Goal: Task Accomplishment & Management: Use online tool/utility

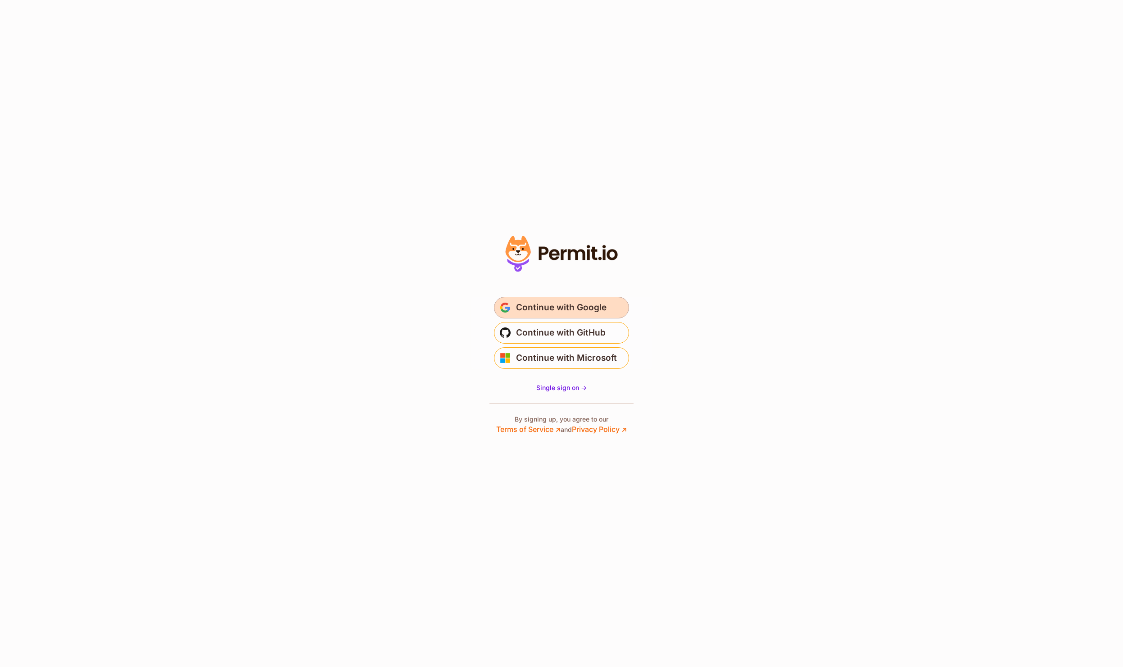
click at [558, 303] on span "Continue with Google" at bounding box center [561, 307] width 90 height 14
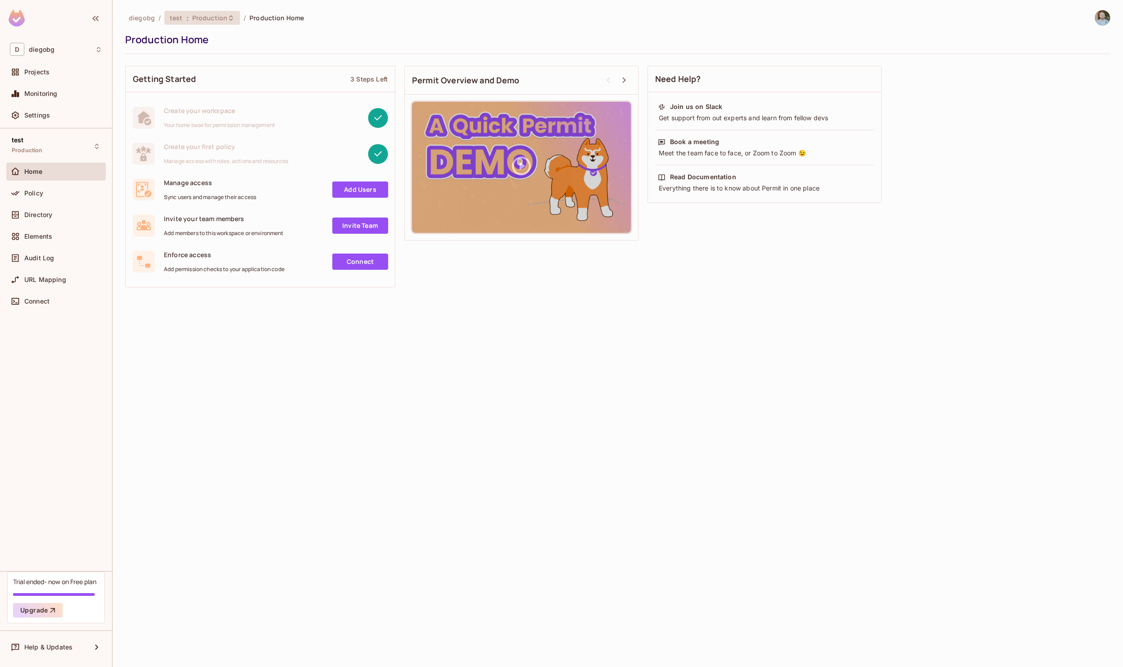
click at [195, 19] on span "Production" at bounding box center [209, 18] width 35 height 9
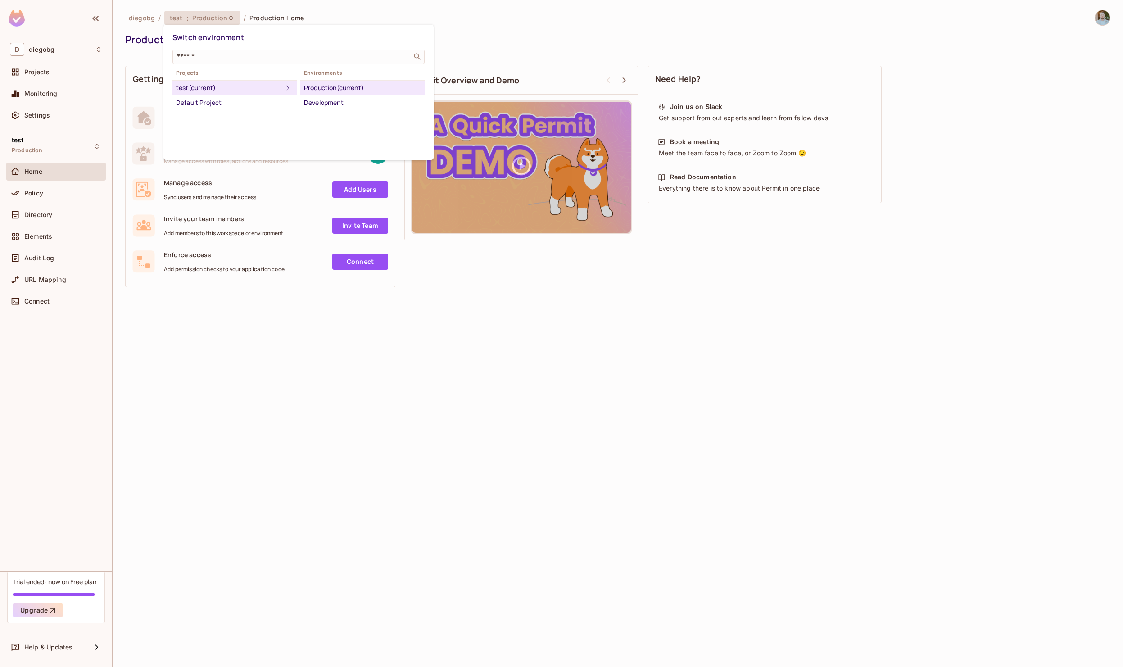
click at [115, 29] on div at bounding box center [561, 333] width 1123 height 667
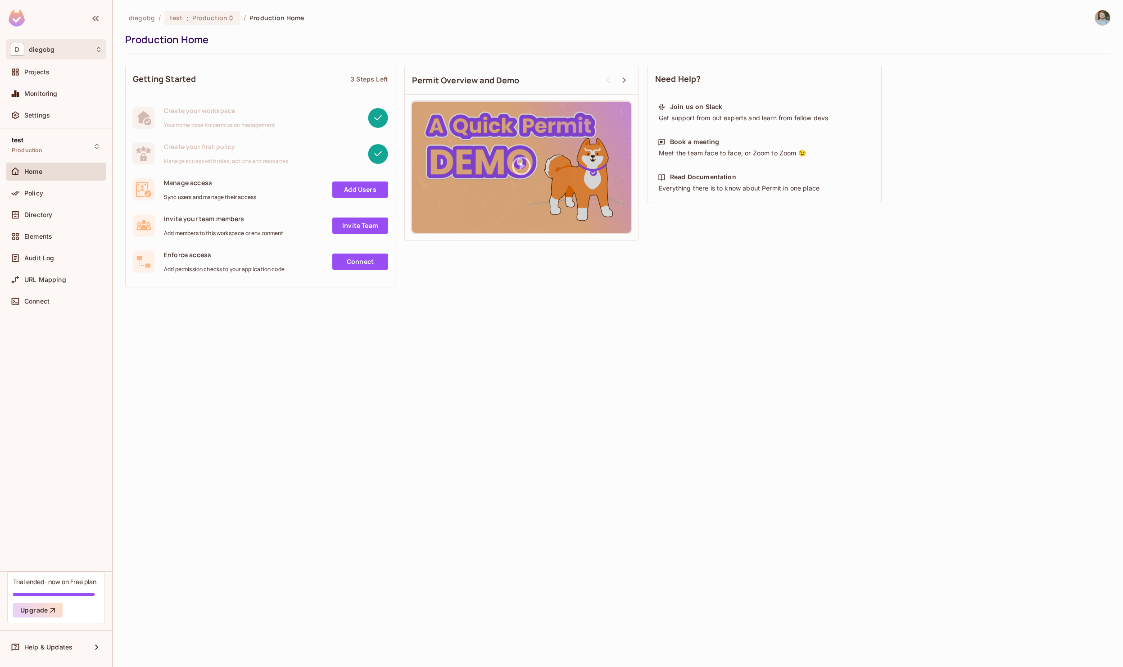
click at [67, 51] on div "D diegobg" at bounding box center [56, 49] width 92 height 13
click at [54, 73] on span "pluto.tv" at bounding box center [50, 76] width 63 height 9
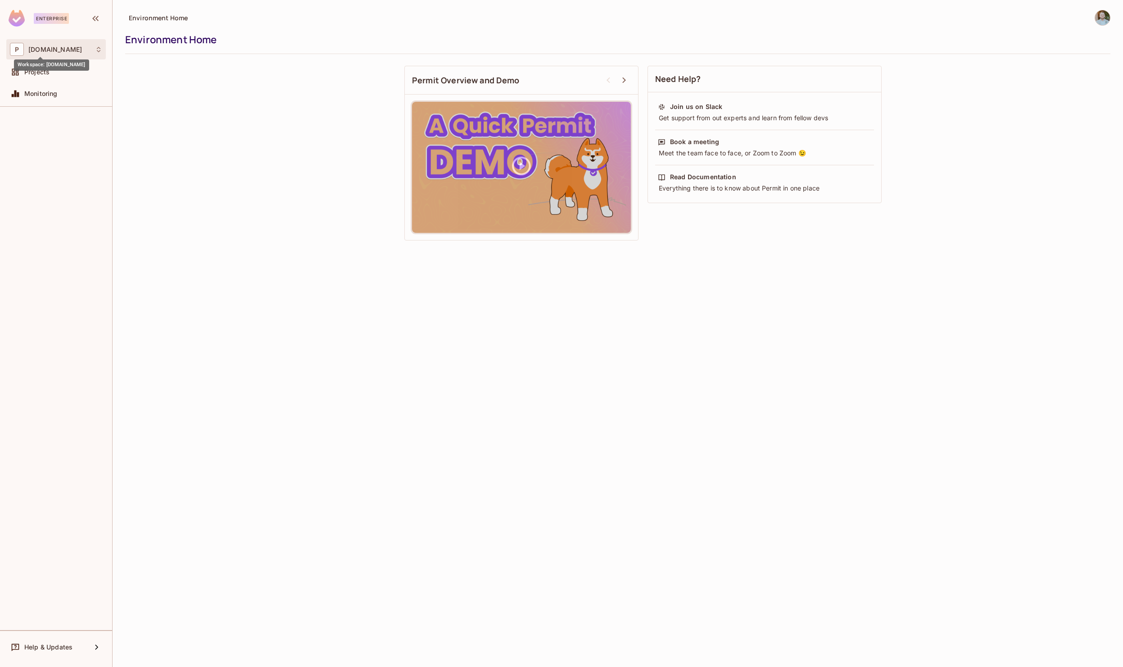
click at [51, 48] on span "pluto.tv" at bounding box center [55, 49] width 54 height 7
click at [238, 78] on div at bounding box center [561, 333] width 1123 height 667
click at [59, 73] on div "Projects" at bounding box center [63, 71] width 78 height 7
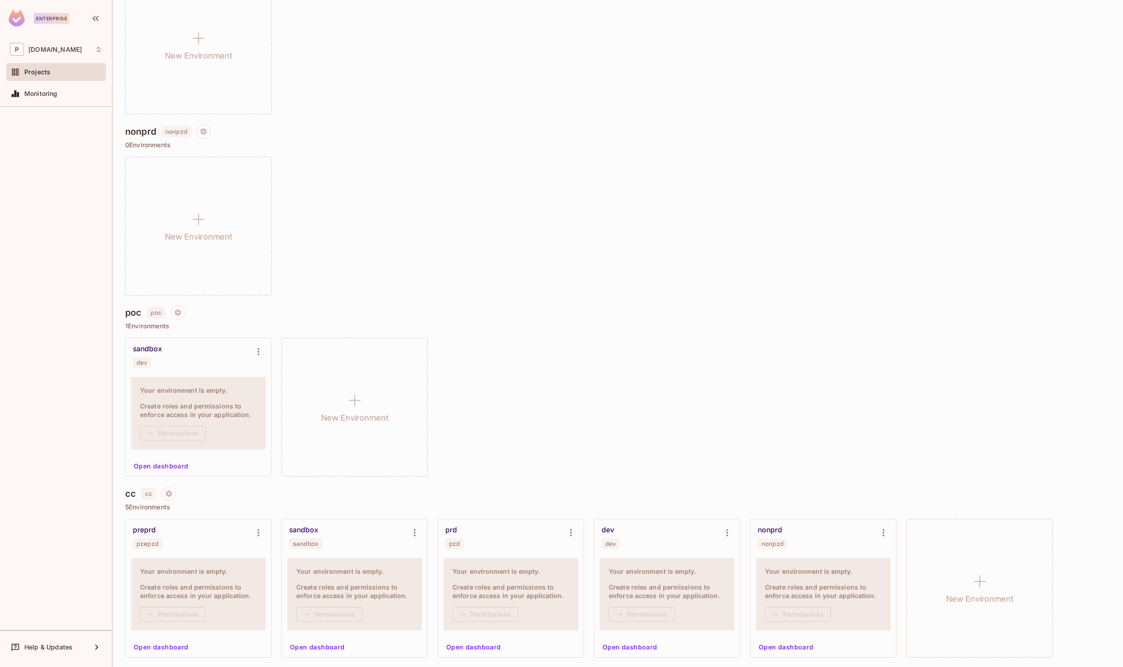
scroll to position [321, 0]
click at [45, 98] on div "Monitoring" at bounding box center [56, 93] width 92 height 11
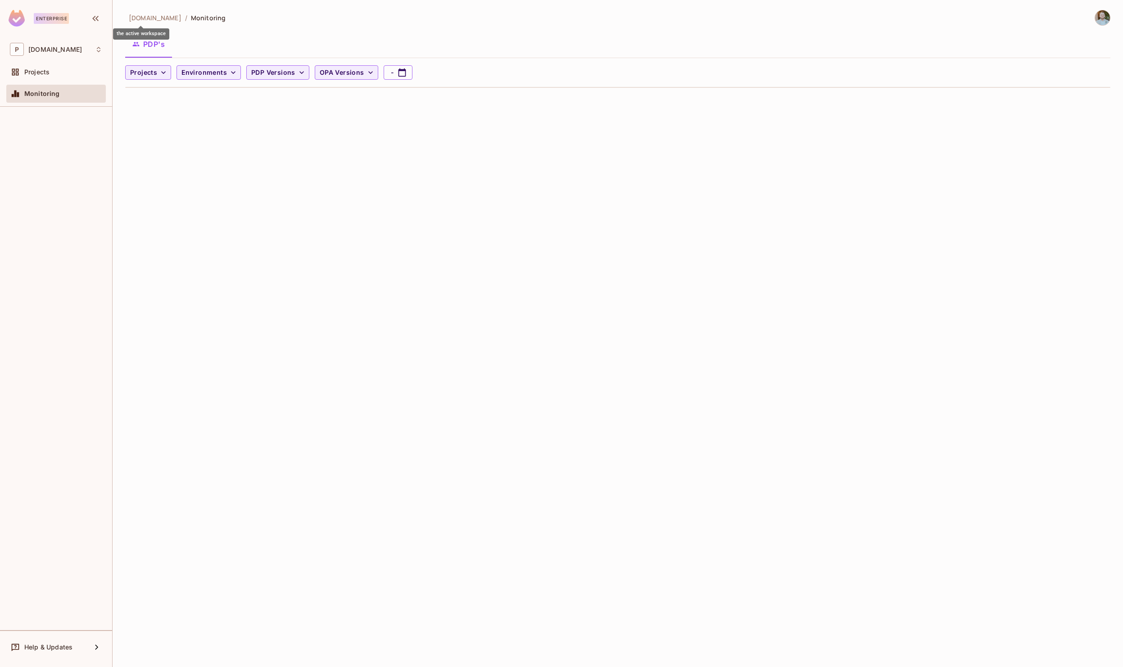
click at [139, 18] on span "pluto.tv" at bounding box center [155, 18] width 53 height 9
click at [56, 50] on div "P pluto.tv" at bounding box center [56, 49] width 92 height 13
click at [49, 78] on span "pluto.tv" at bounding box center [50, 76] width 63 height 9
drag, startPoint x: 49, startPoint y: 77, endPoint x: 43, endPoint y: 71, distance: 8.6
click at [43, 71] on span "Projects" at bounding box center [36, 71] width 25 height 7
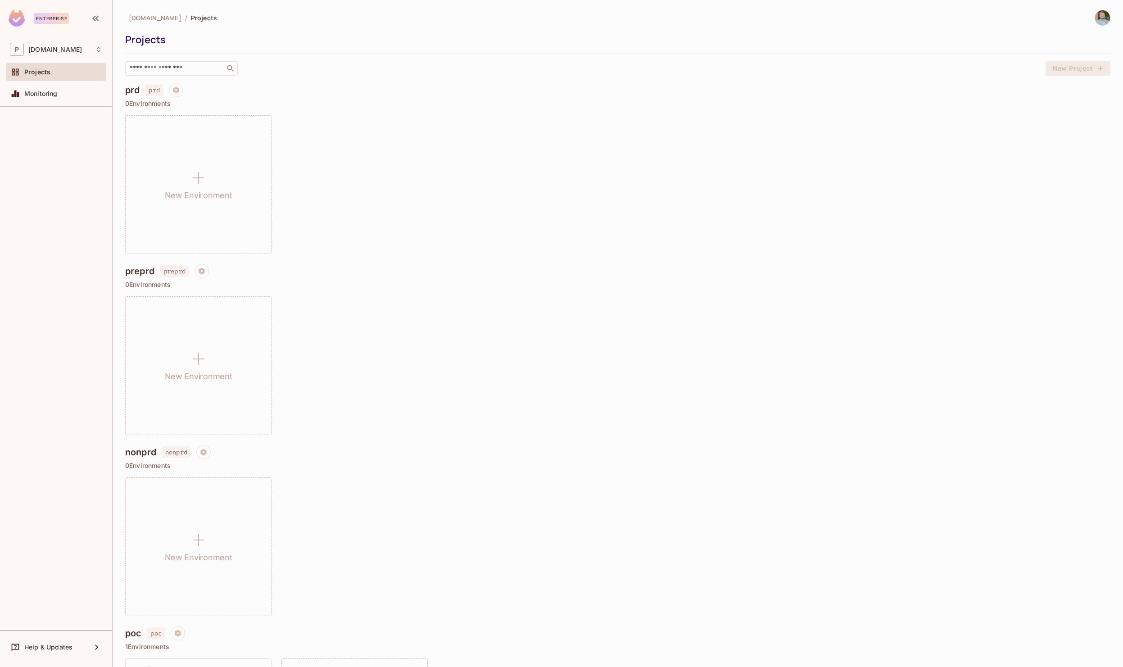
click at [50, 21] on div "Enterprise" at bounding box center [51, 18] width 35 height 11
click at [19, 21] on img at bounding box center [17, 18] width 16 height 17
